Goal: Information Seeking & Learning: Learn about a topic

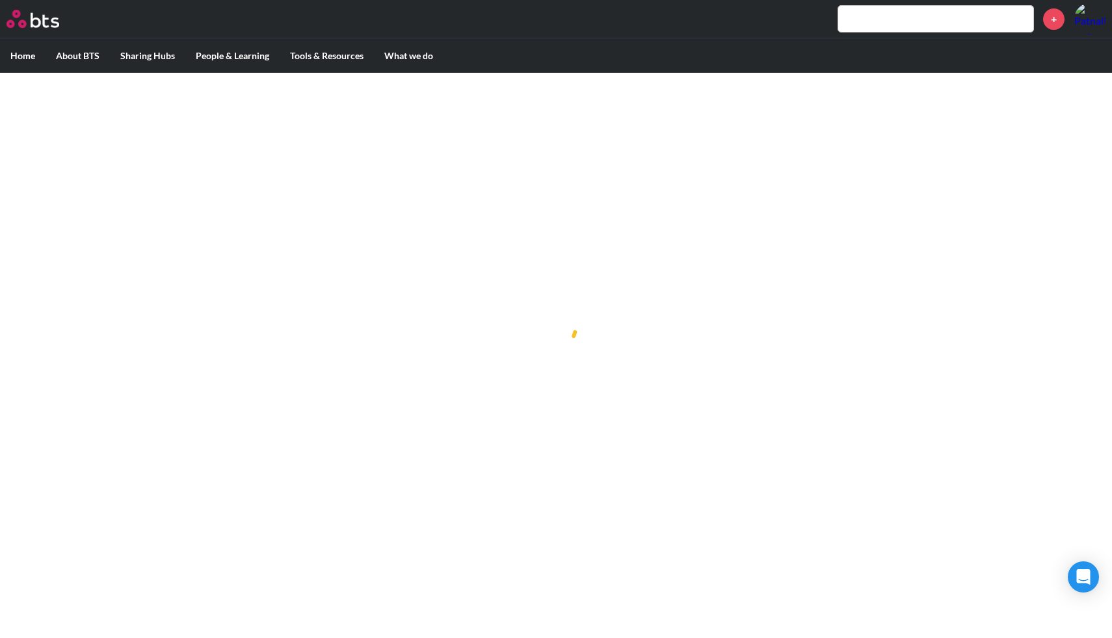
click at [935, 20] on input "text" at bounding box center [935, 19] width 195 height 26
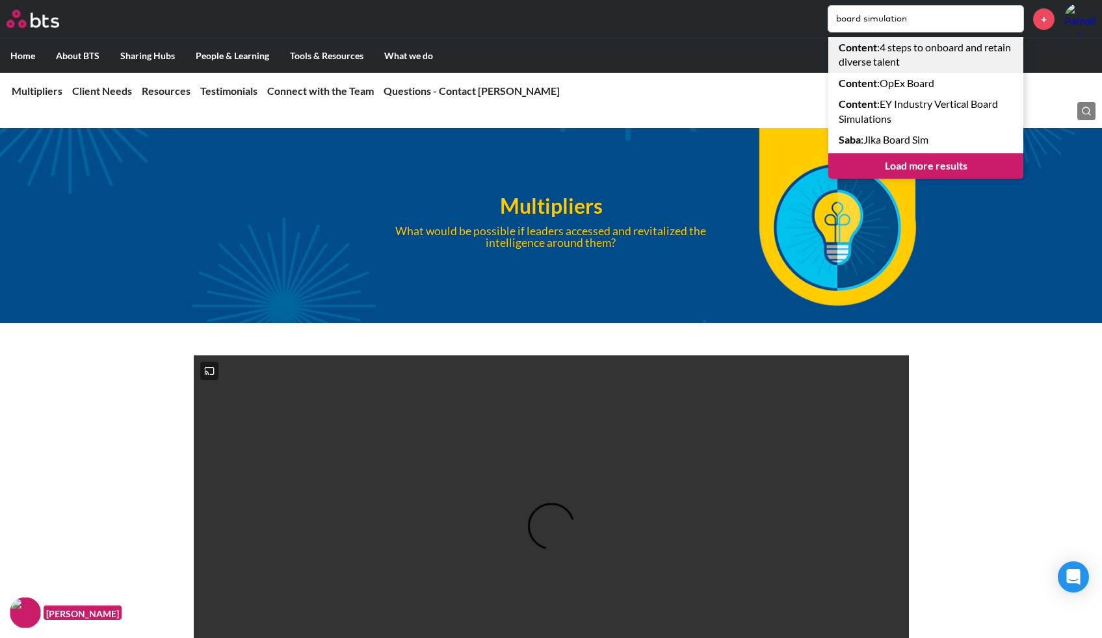
type input "board simulation"
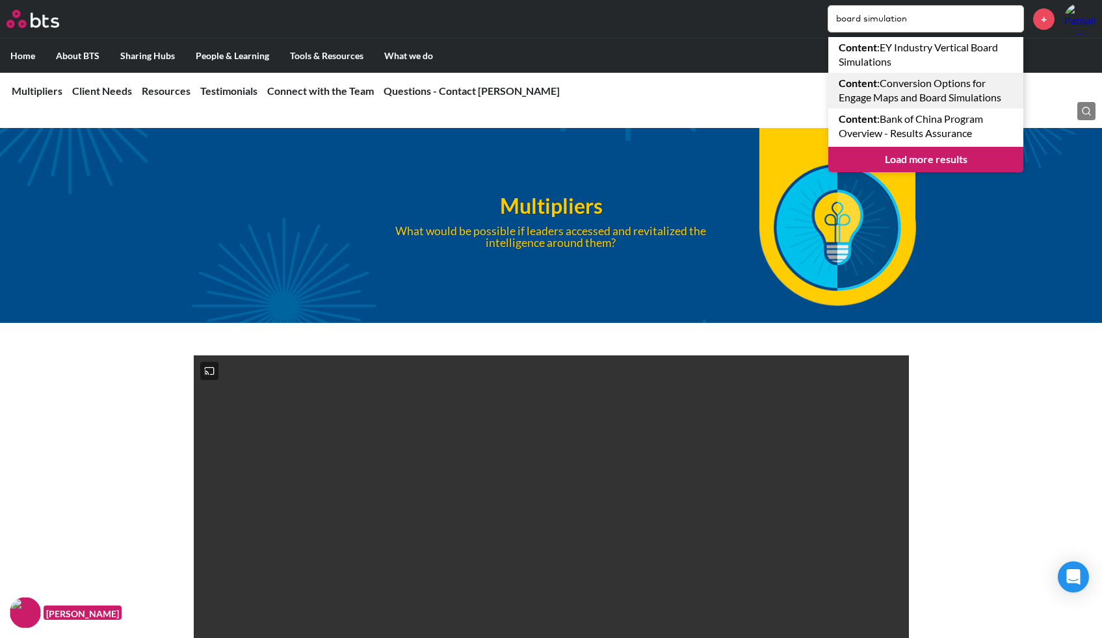
click at [917, 93] on link "Content : Conversion Options for Engage Maps and Board Simulations" at bounding box center [925, 91] width 195 height 36
click at [902, 156] on link "Load more results" at bounding box center [925, 159] width 195 height 25
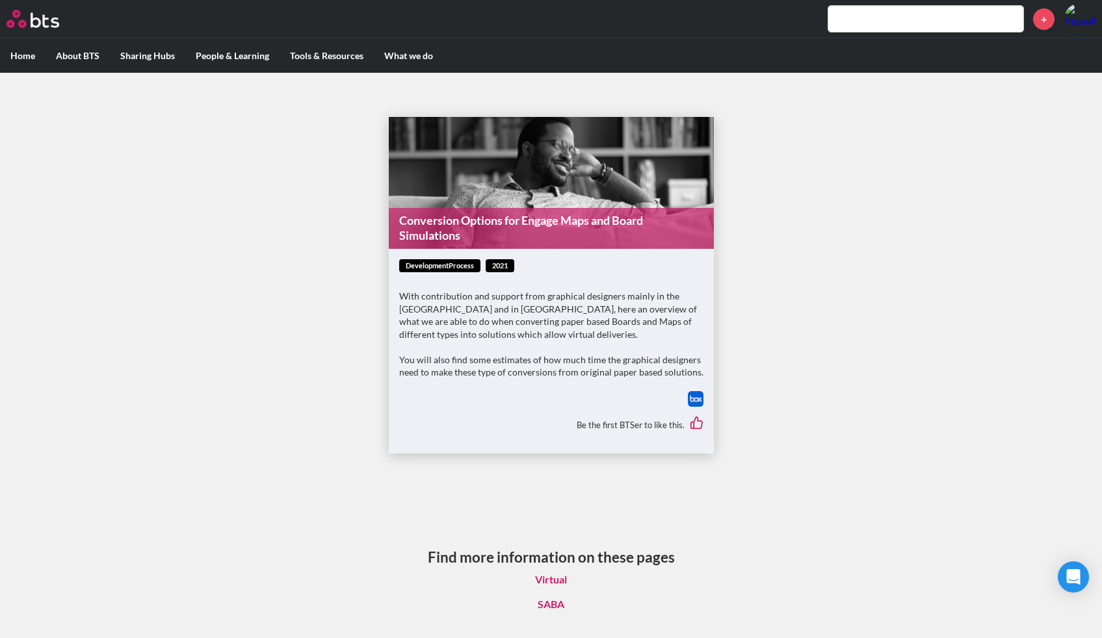
click at [458, 263] on span "developmentProcess" at bounding box center [439, 266] width 81 height 14
click at [560, 263] on div "developmentProcess 2021" at bounding box center [551, 266] width 304 height 14
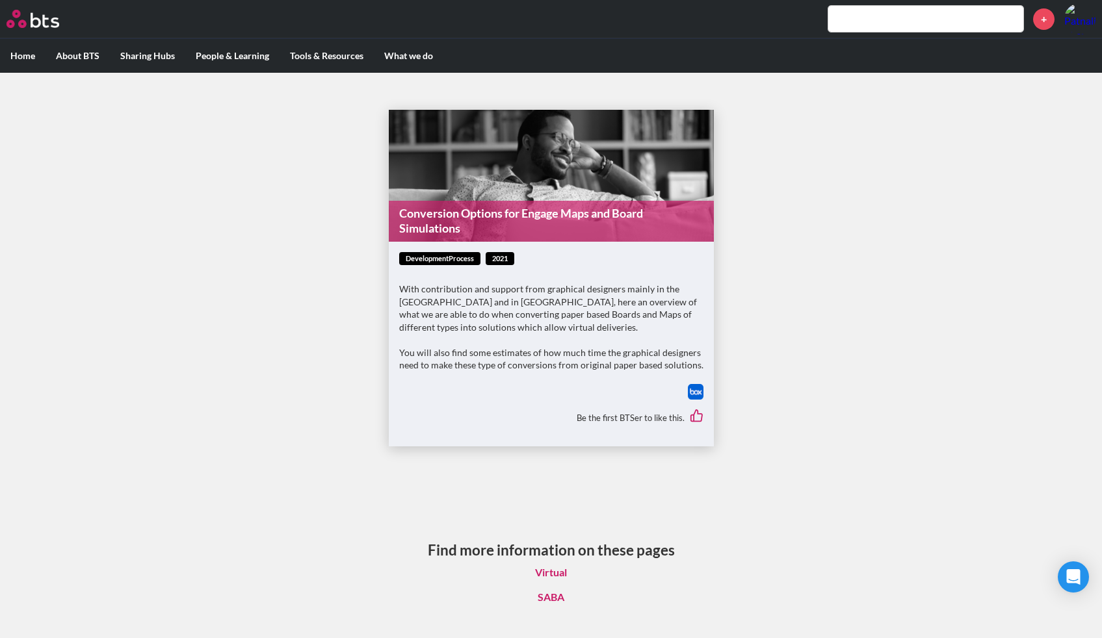
click at [555, 566] on link "Virtual" at bounding box center [551, 572] width 53 height 25
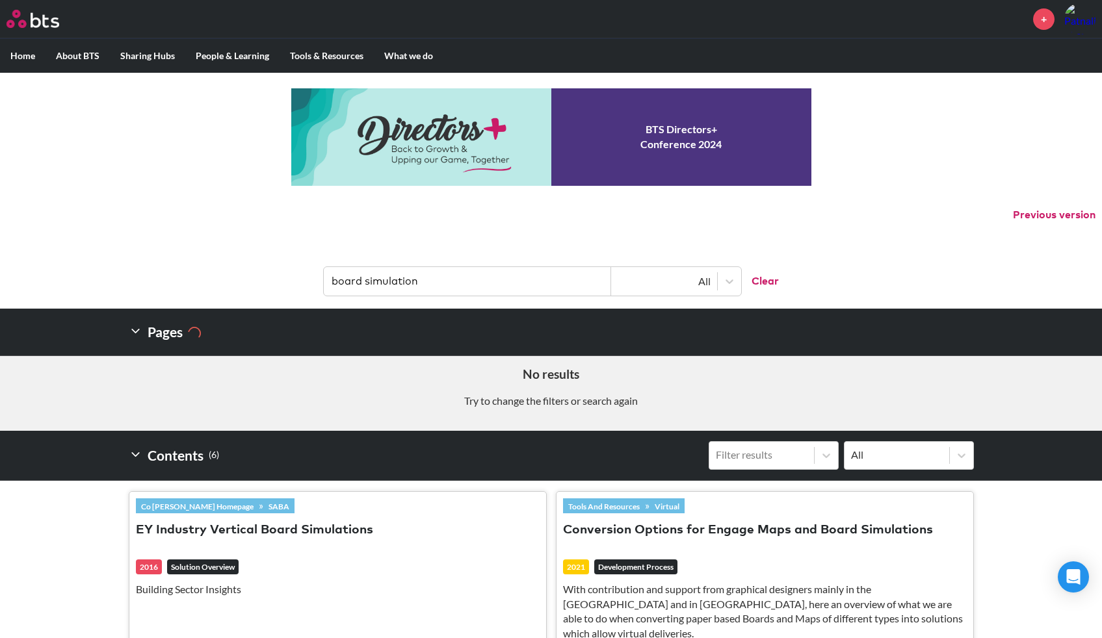
scroll to position [244, 0]
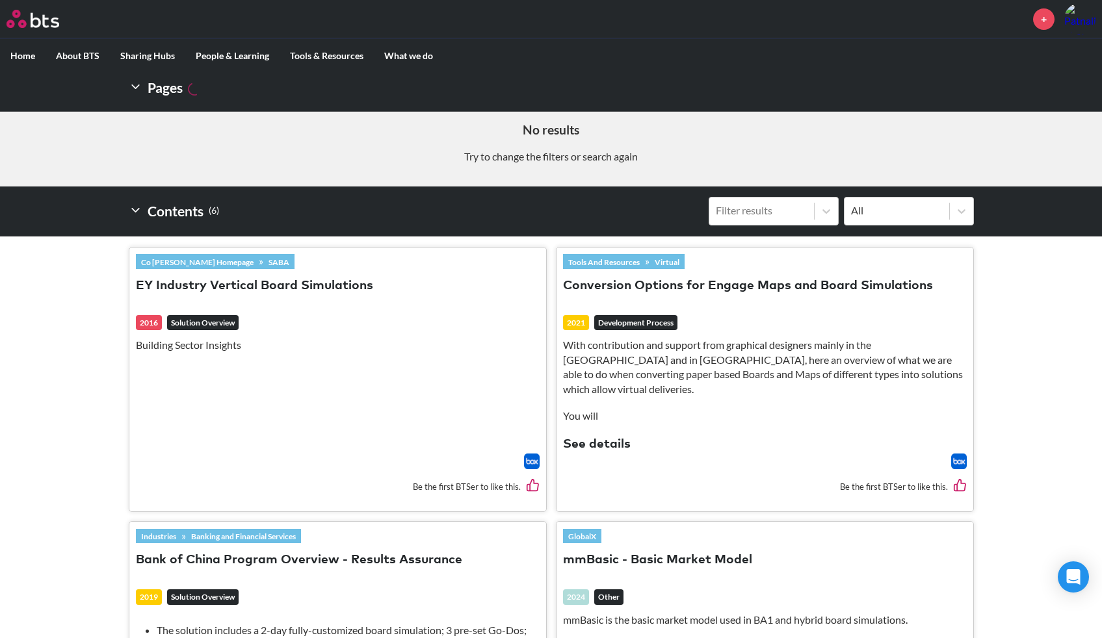
click at [774, 374] on p "With contribution and support from graphical designers mainly in the US and in …" at bounding box center [765, 367] width 404 height 59
click at [601, 436] on button "See details" at bounding box center [597, 445] width 68 height 18
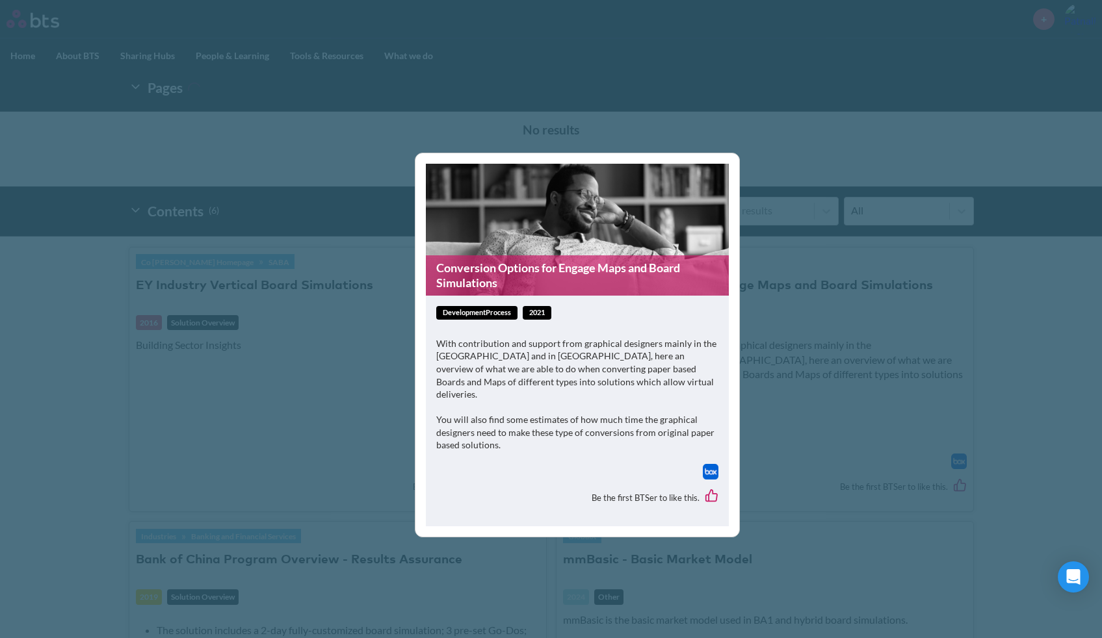
click at [607, 439] on p "You will also find some estimates of how much time the graphical designers need…" at bounding box center [577, 432] width 282 height 38
click at [756, 365] on div "Conversion Options for Engage Maps and Board Simulations developmentProcess 202…" at bounding box center [551, 319] width 1102 height 638
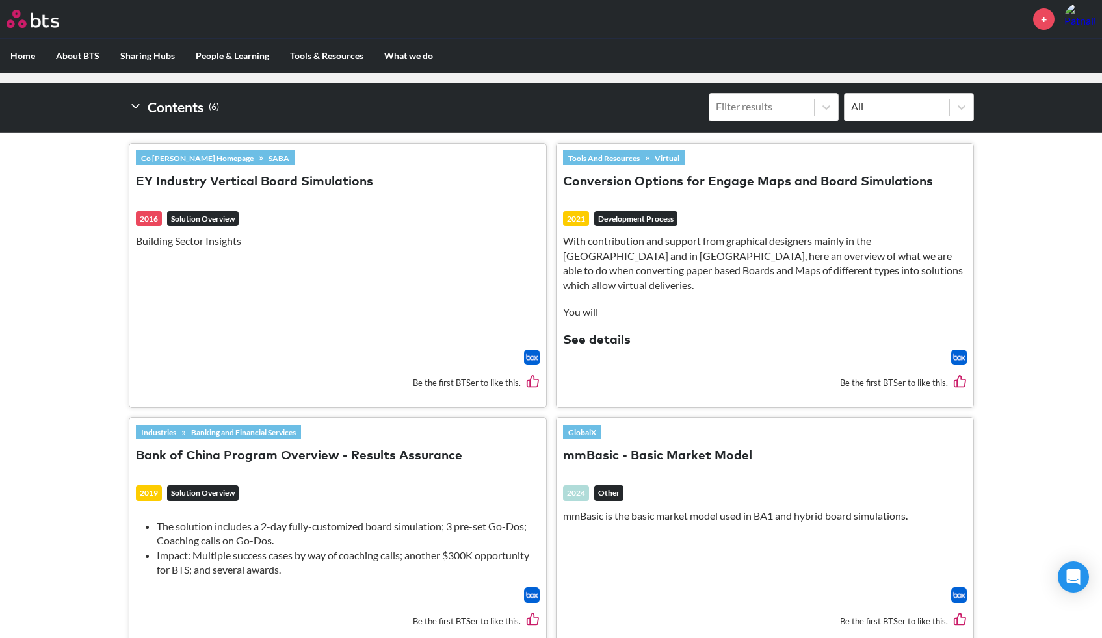
scroll to position [375, 0]
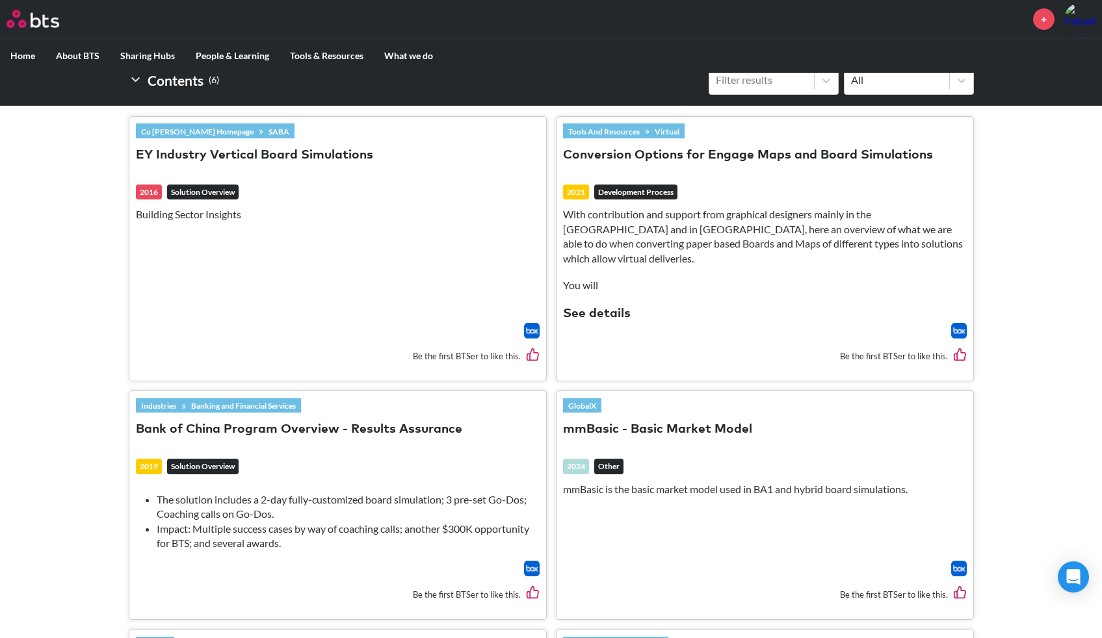
click at [961, 323] on img at bounding box center [959, 331] width 16 height 16
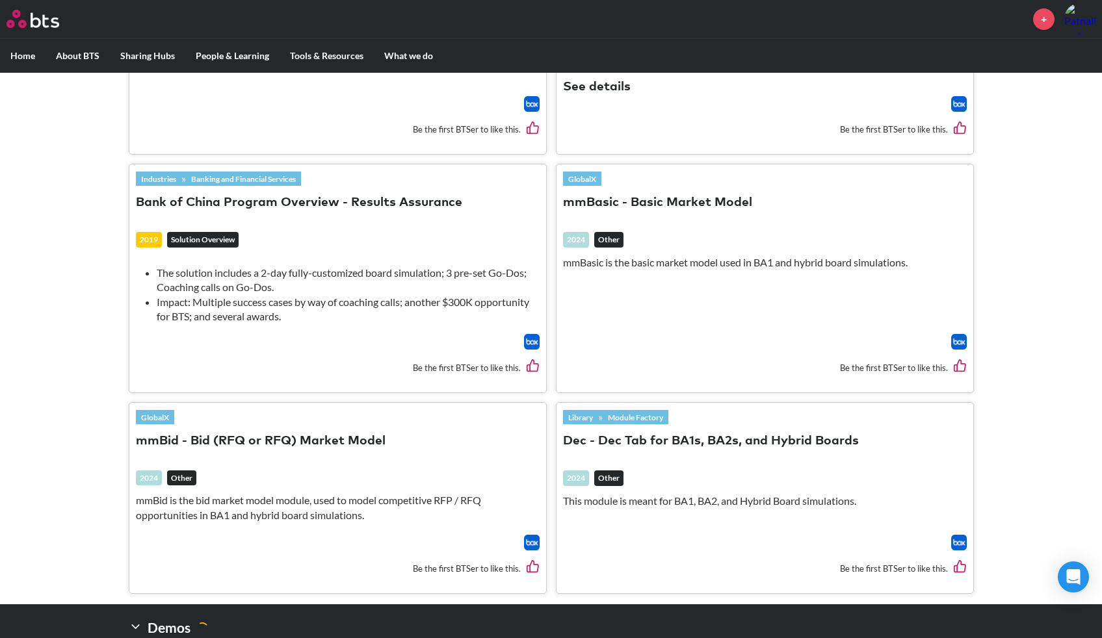
scroll to position [675, 0]
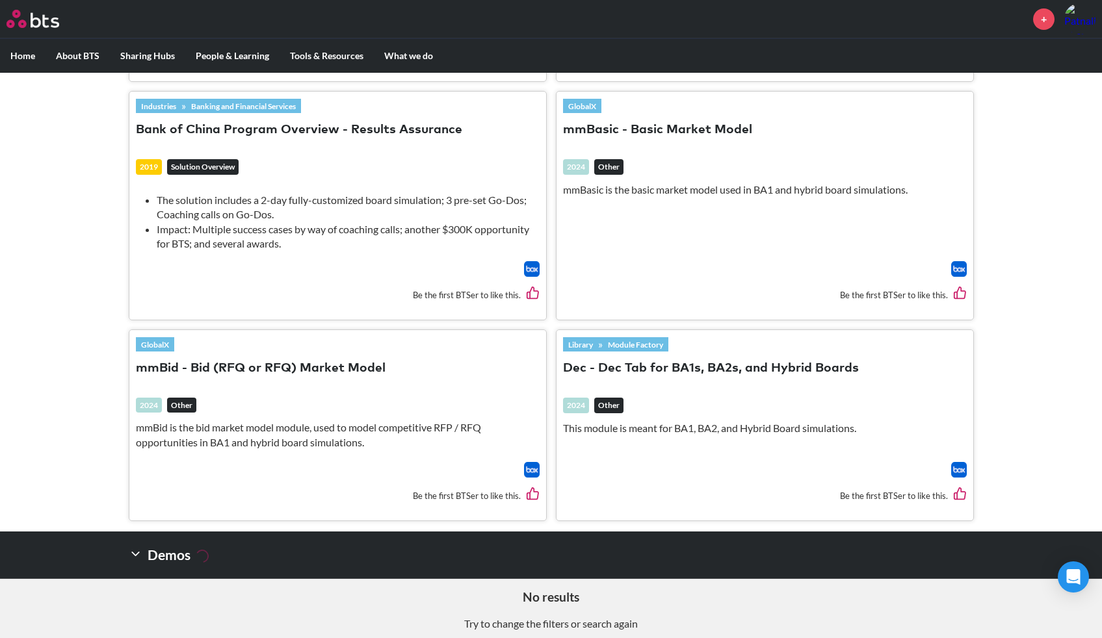
click at [958, 462] on img at bounding box center [959, 470] width 16 height 16
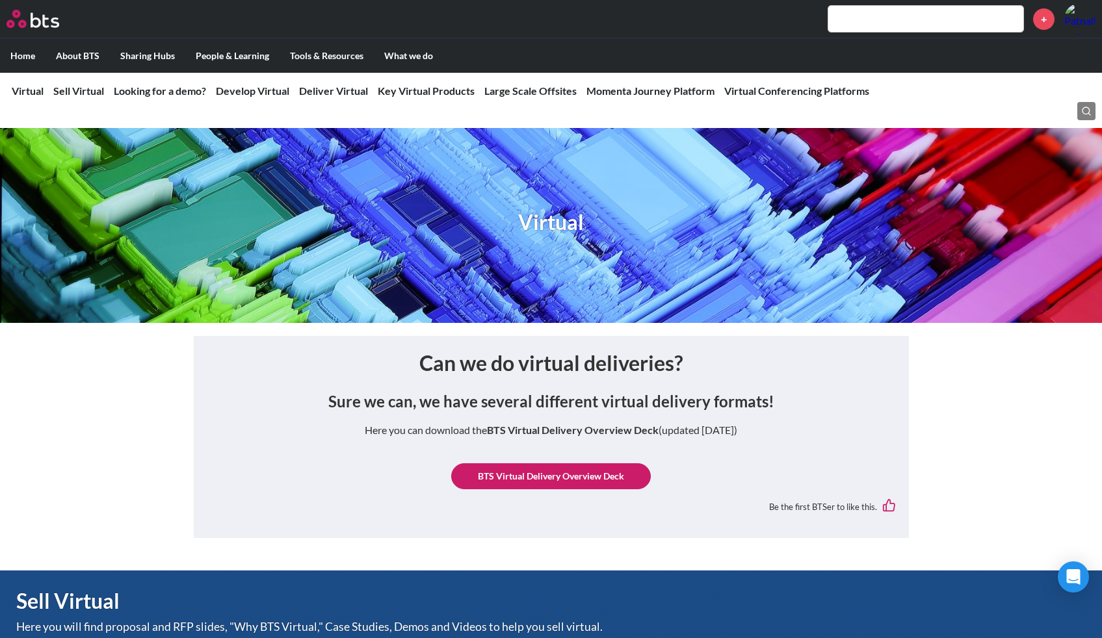
click at [556, 475] on link "BTS Virtual Delivery Overview Deck" at bounding box center [551, 476] width 200 height 26
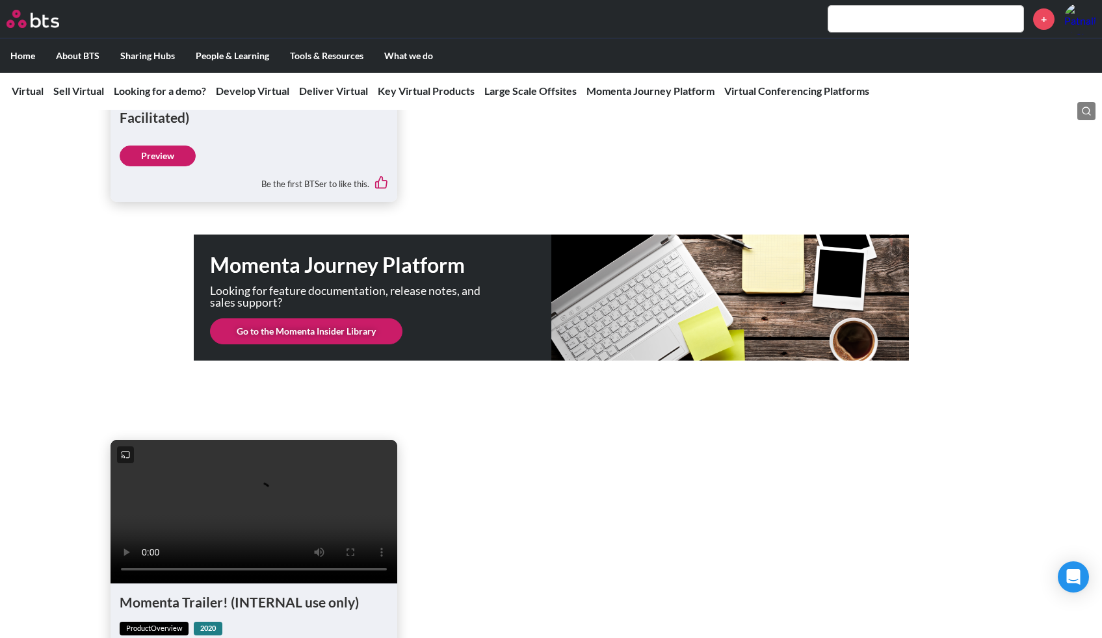
scroll to position [2804, 0]
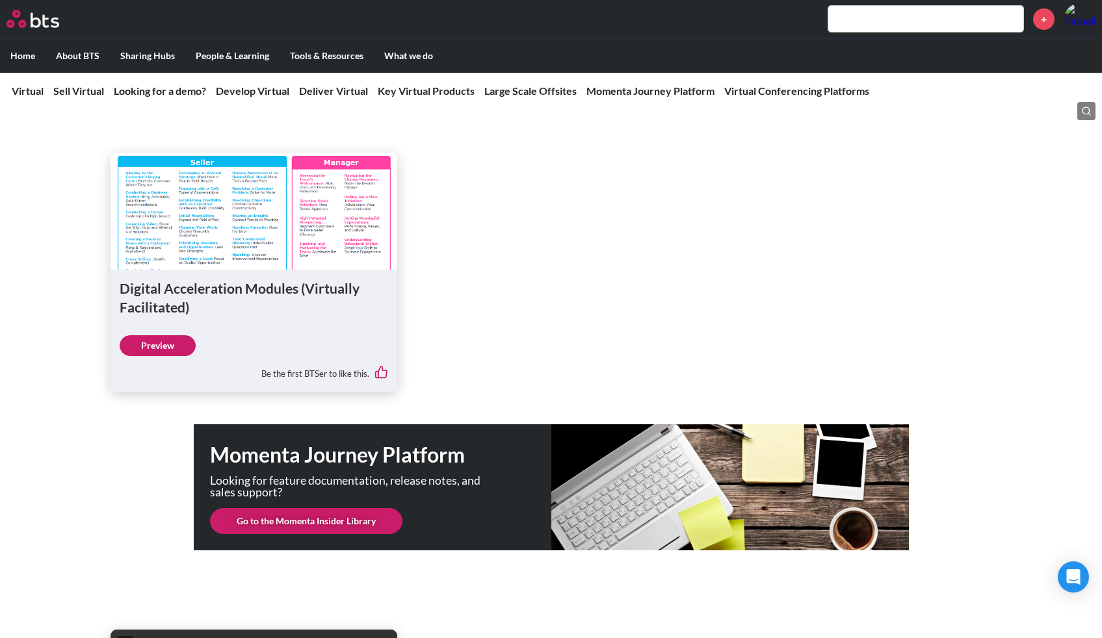
click at [284, 221] on figure at bounding box center [254, 211] width 287 height 117
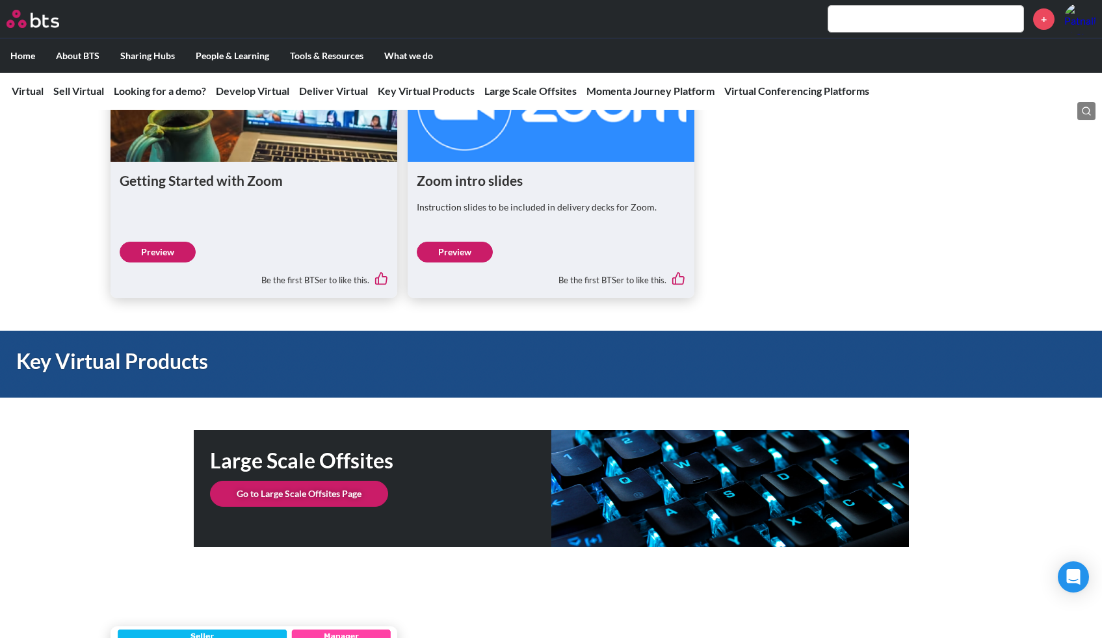
scroll to position [2319, 0]
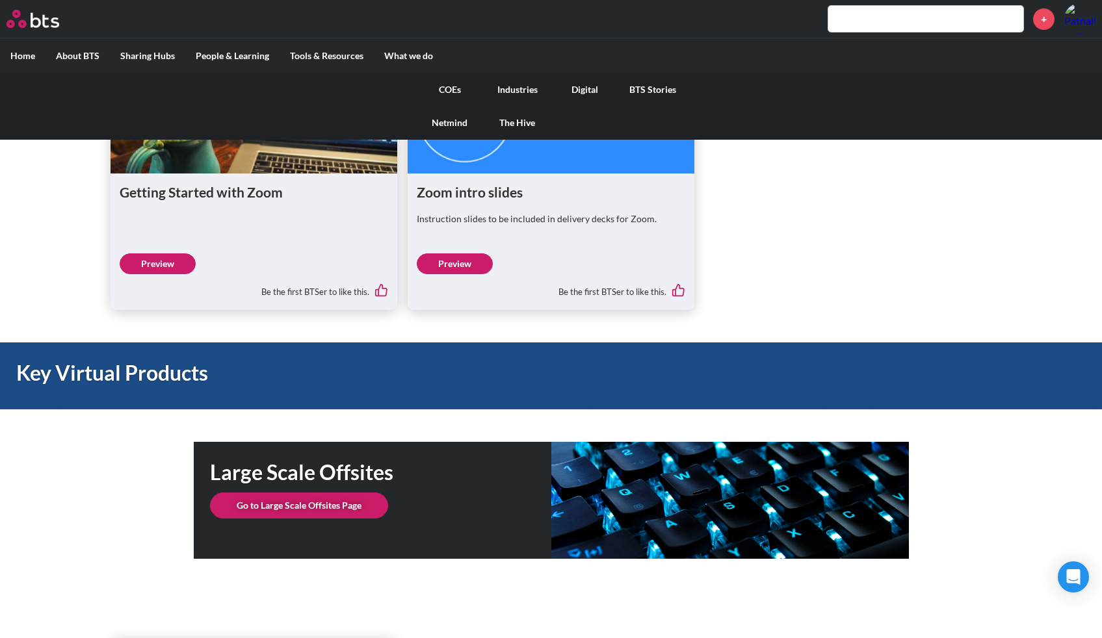
click at [444, 89] on link "COEs" at bounding box center [450, 90] width 68 height 34
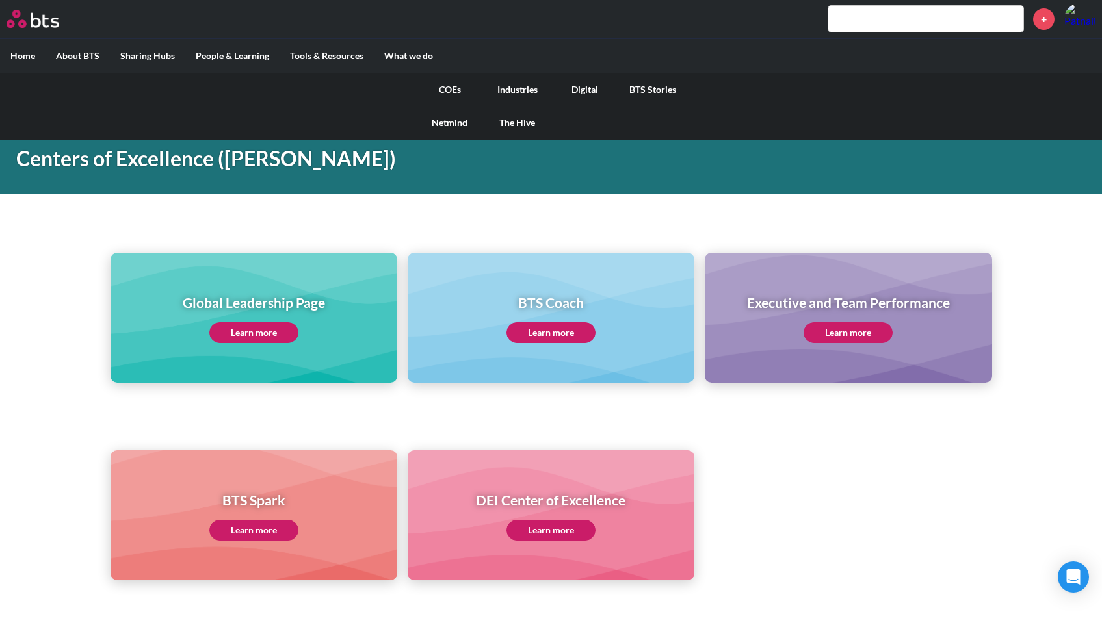
click at [588, 88] on link "Digital" at bounding box center [585, 90] width 68 height 34
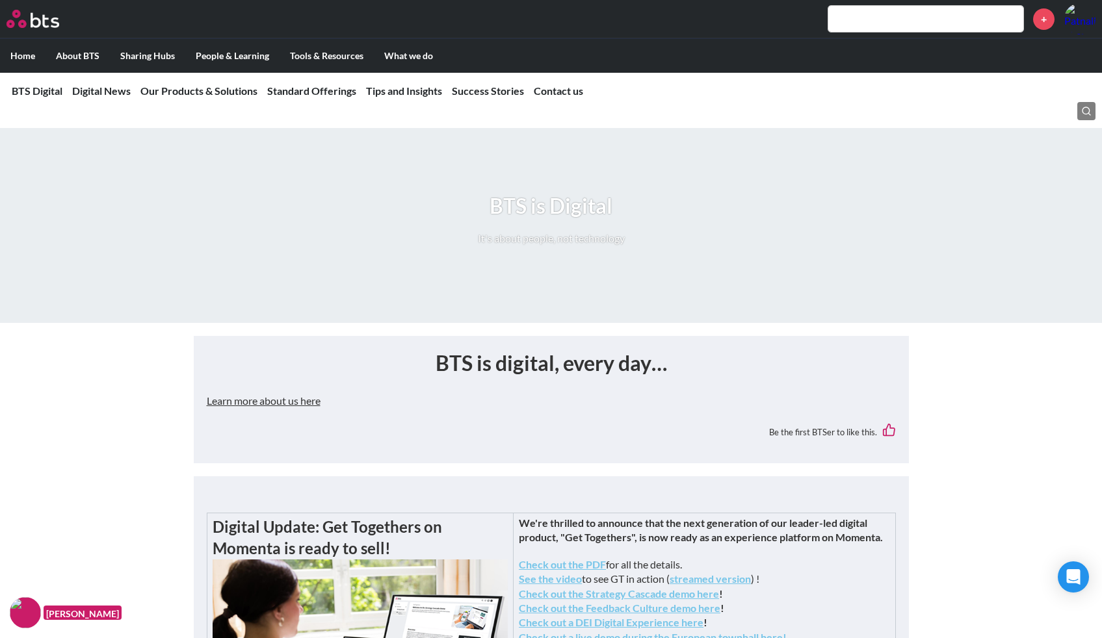
scroll to position [348, 0]
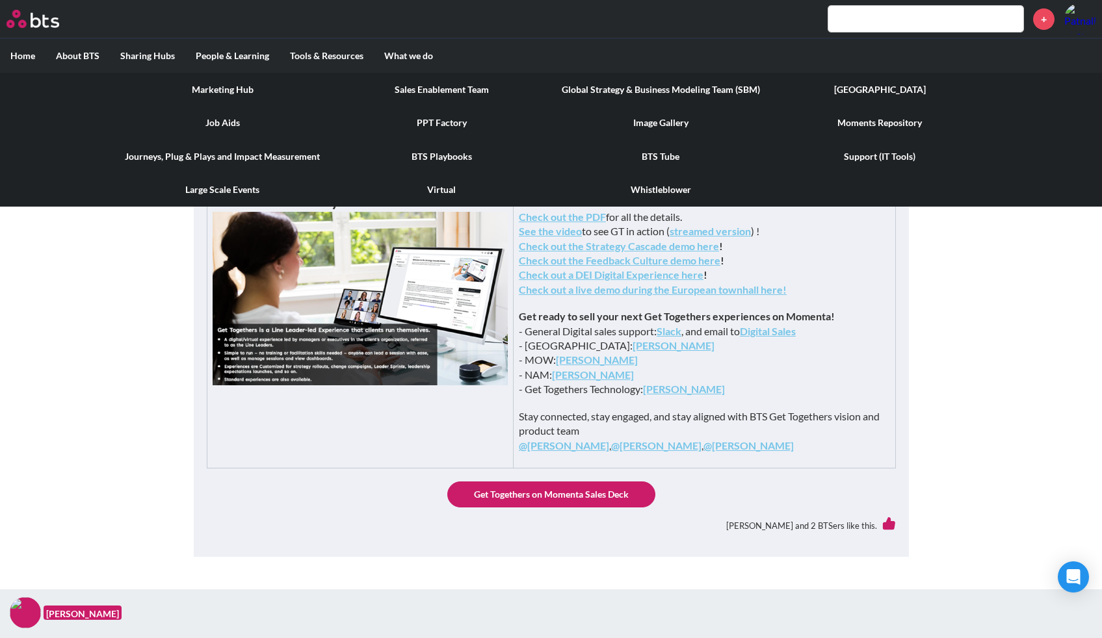
click at [192, 155] on link "Journeys, Plug & Plays and Impact Measurement" at bounding box center [222, 157] width 219 height 34
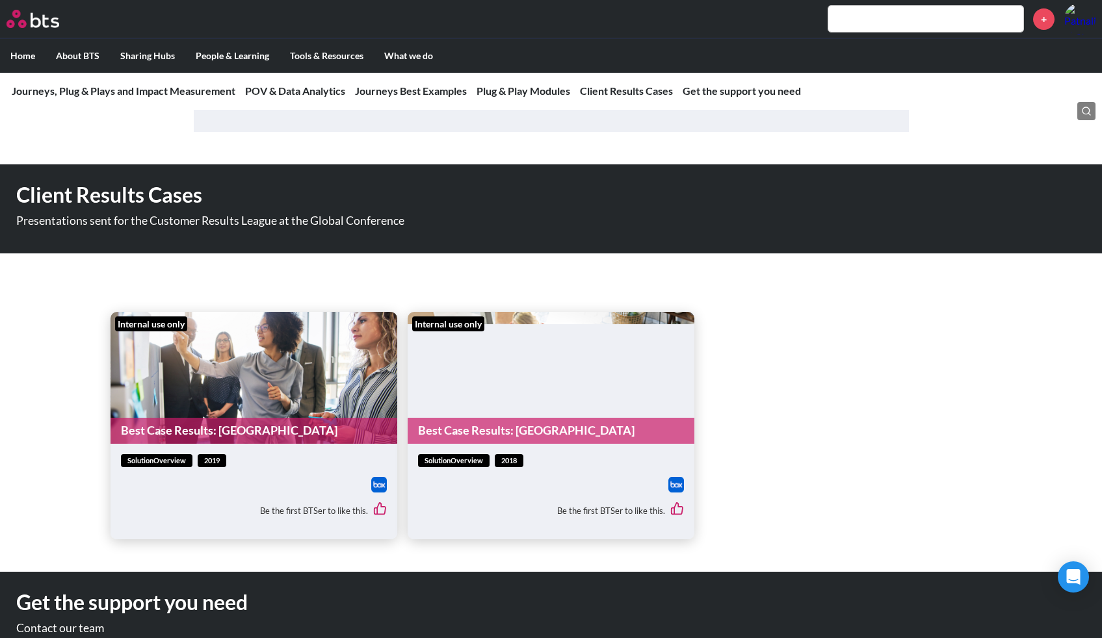
scroll to position [4379, 0]
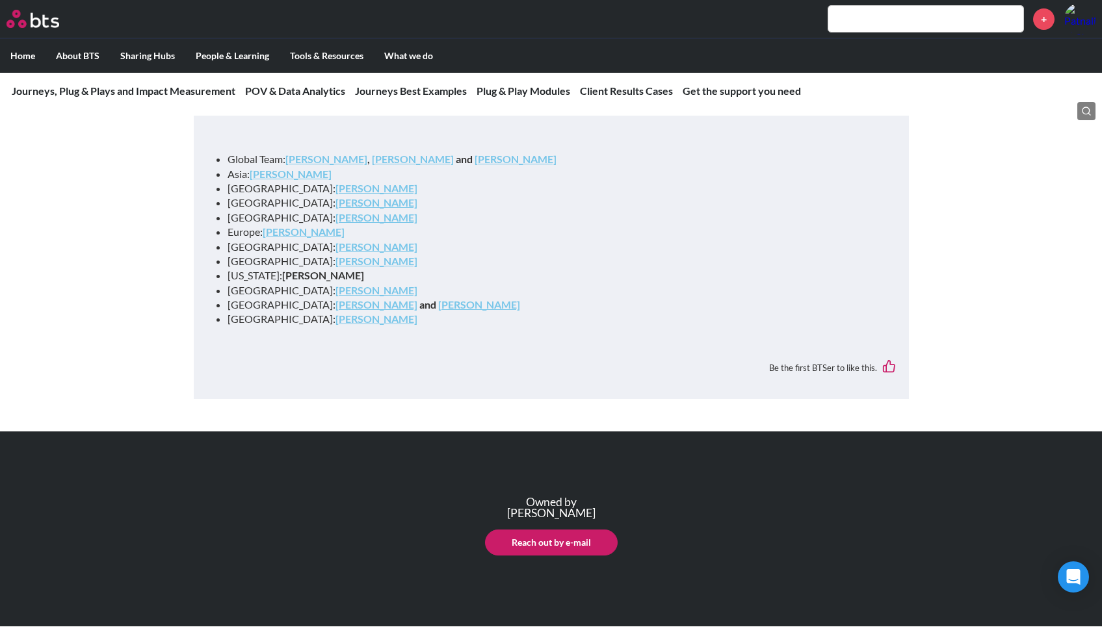
click at [894, 14] on input "text" at bounding box center [925, 19] width 195 height 26
type input "board"
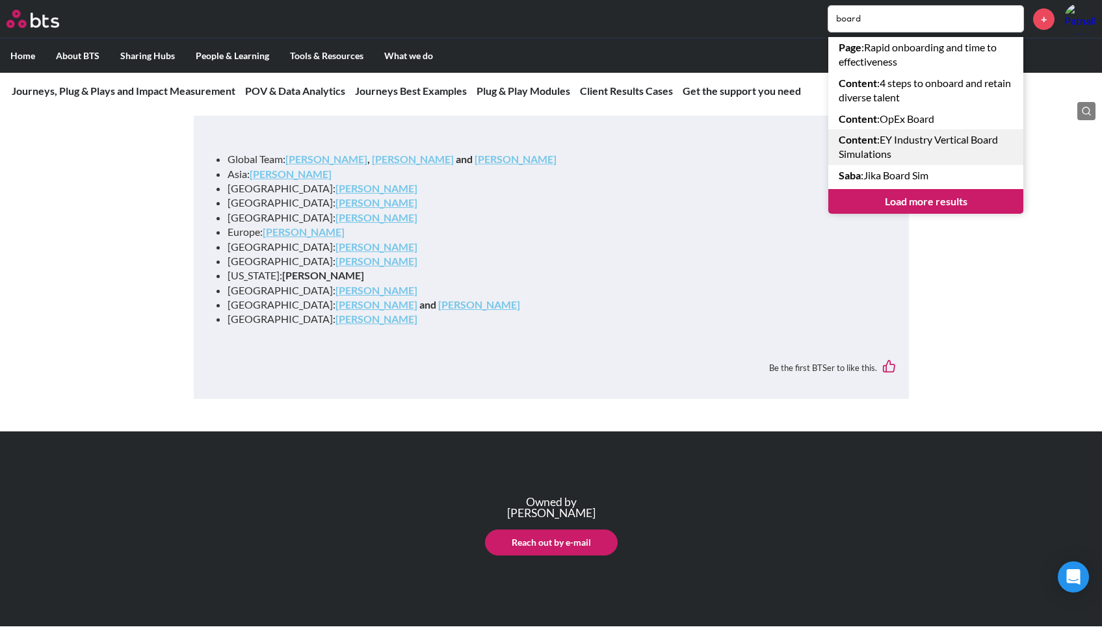
click at [938, 147] on link "Content : EY Industry Vertical Board Simulations" at bounding box center [925, 147] width 195 height 36
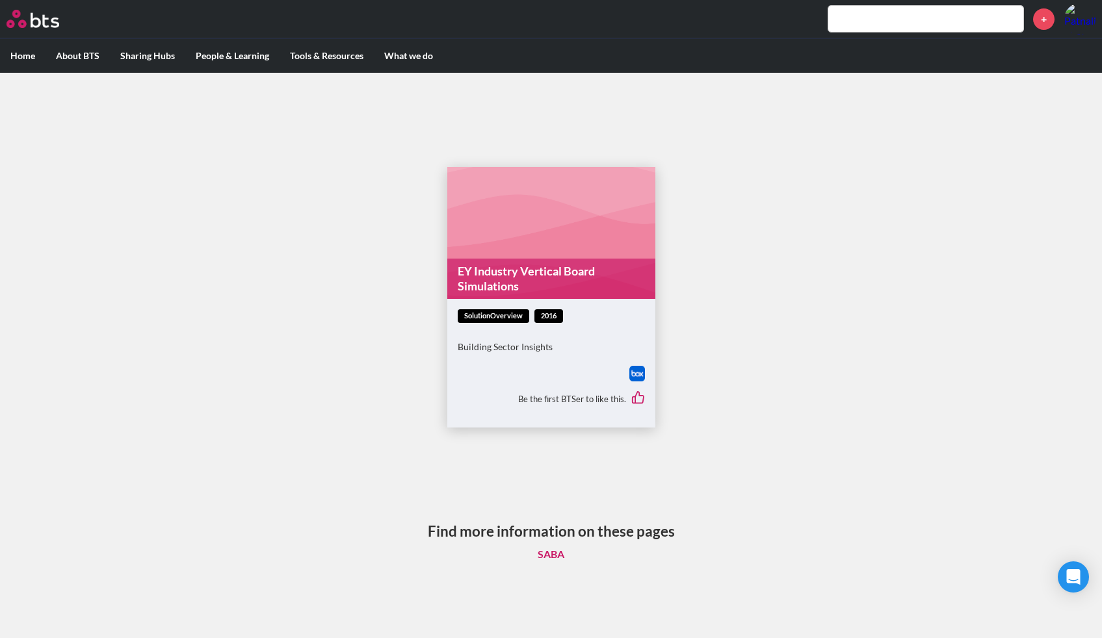
click at [555, 276] on link "EY Industry Vertical Board Simulations" at bounding box center [551, 279] width 208 height 41
